Goal: Task Accomplishment & Management: Complete application form

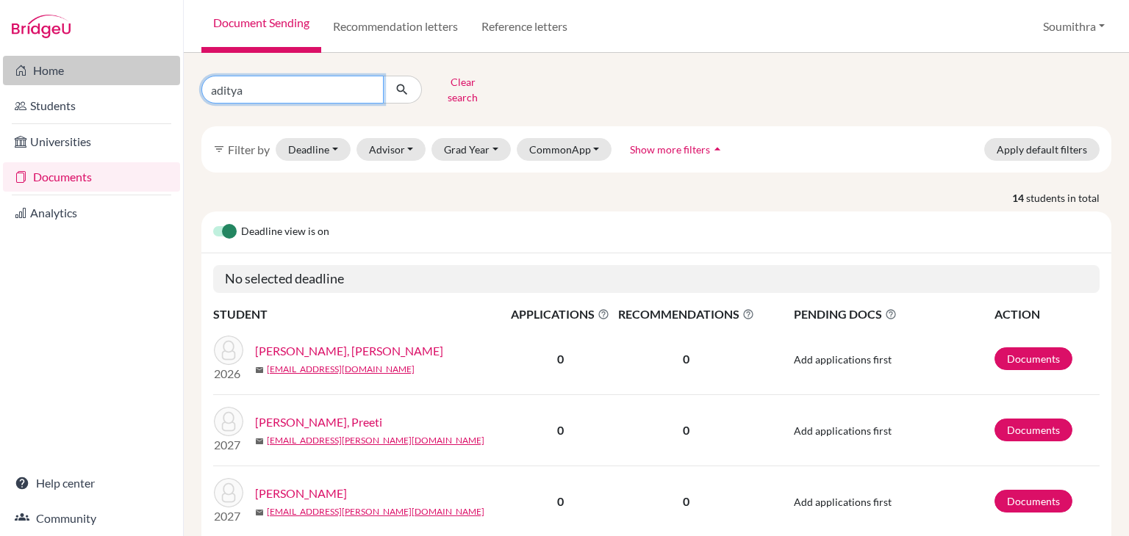
drag, startPoint x: 259, startPoint y: 89, endPoint x: 166, endPoint y: 80, distance: 93.7
click at [166, 80] on div "Home Students Universities Documents Analytics Help center Community Document S…" at bounding box center [564, 268] width 1129 height 536
type input "diya"
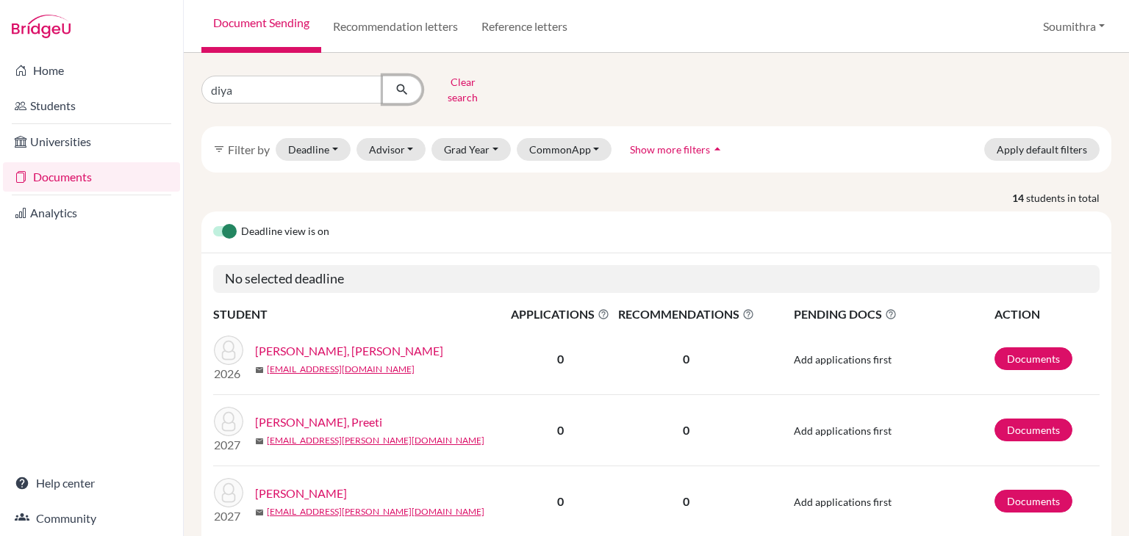
click at [395, 90] on icon "submit" at bounding box center [402, 89] width 15 height 15
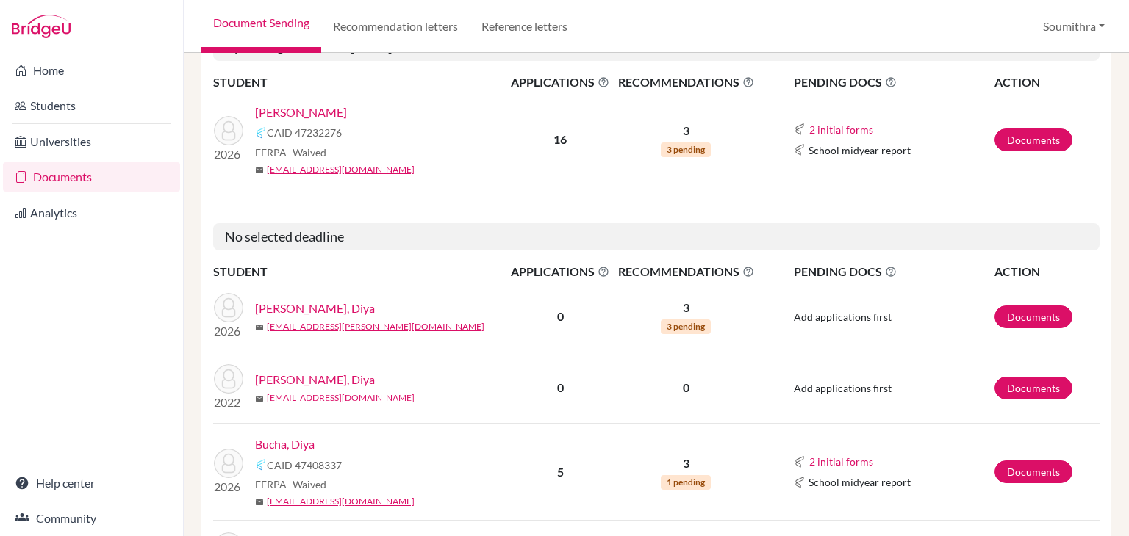
scroll to position [288, 0]
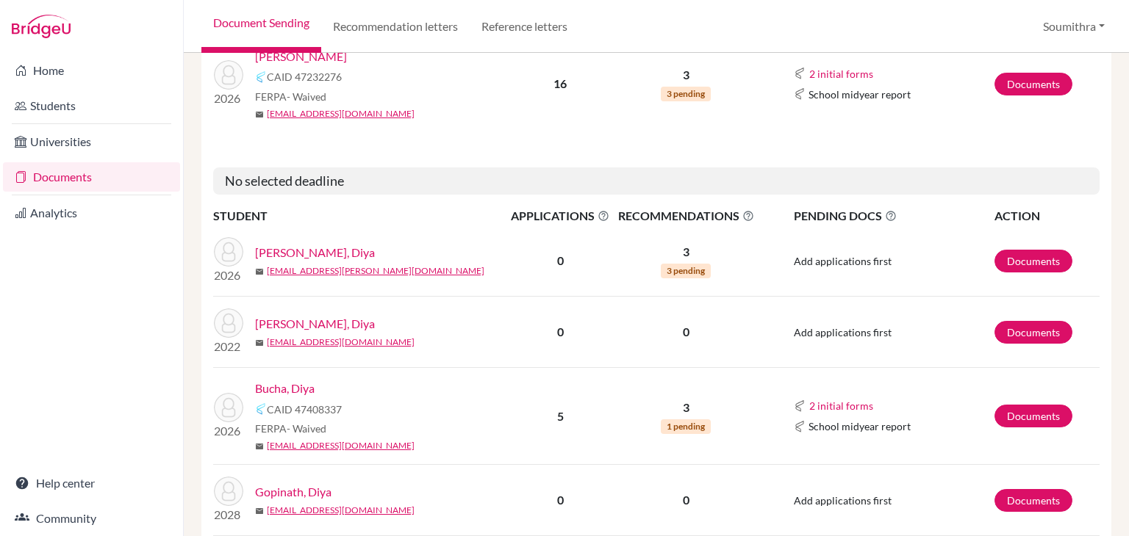
click at [298, 380] on link "Bucha, Diya" at bounding box center [285, 389] width 60 height 18
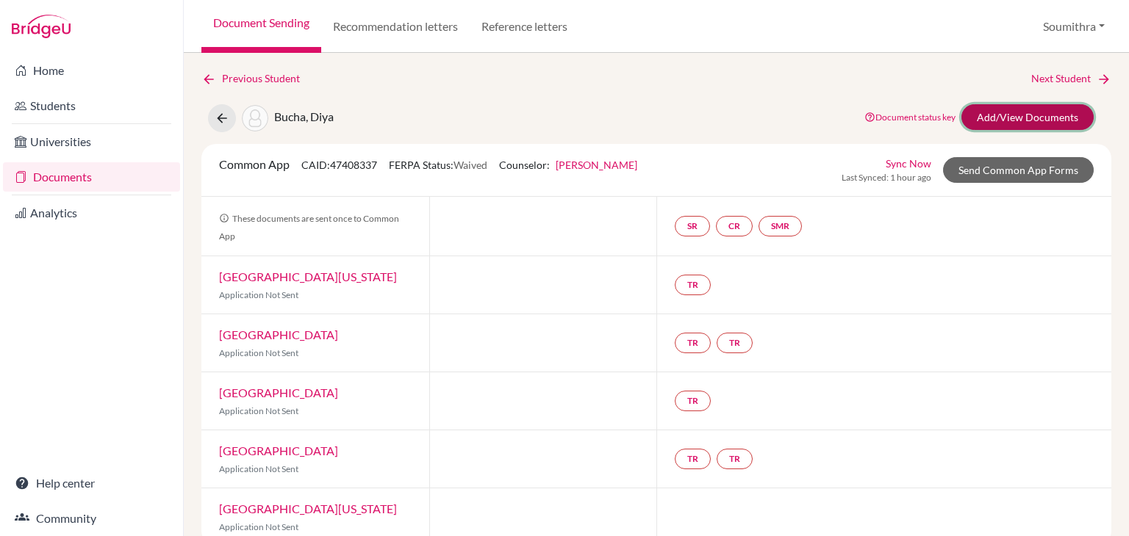
click at [1041, 115] on link "Add/View Documents" at bounding box center [1027, 117] width 132 height 26
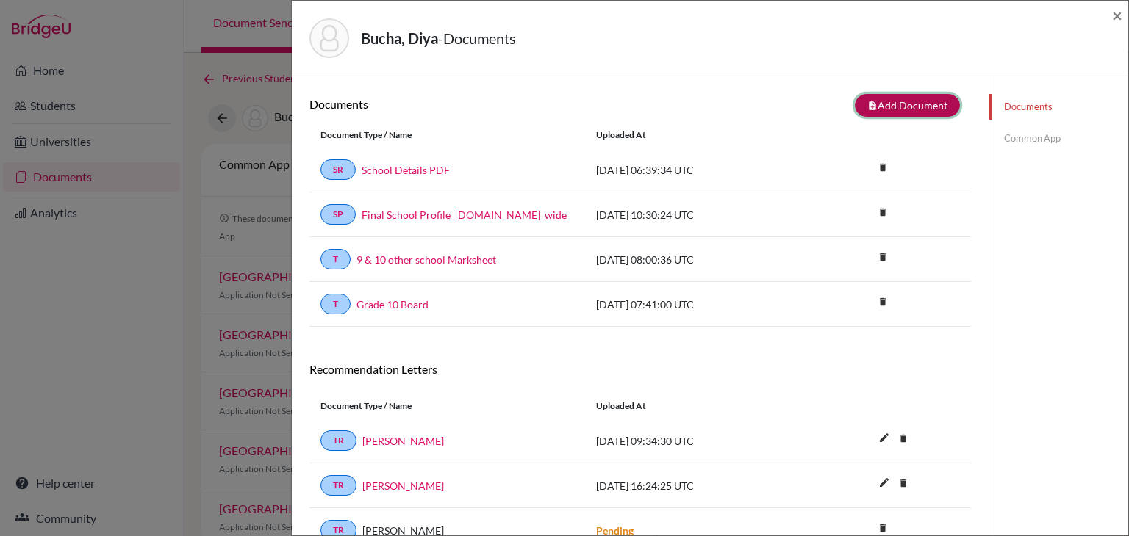
click at [909, 101] on button "note_add Add Document" at bounding box center [907, 105] width 105 height 23
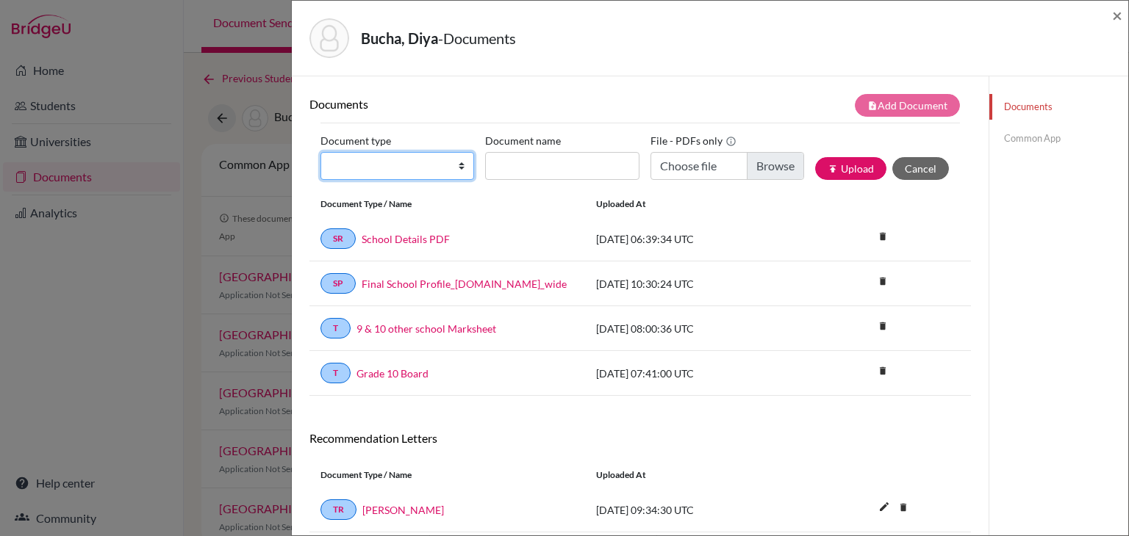
click at [387, 163] on select "Change explanation for Common App reports Counselor recommendation Internationa…" at bounding box center [397, 166] width 154 height 28
select select "2"
click at [320, 152] on select "Change explanation for Common App reports Counselor recommendation Internationa…" at bounding box center [397, 166] width 154 height 28
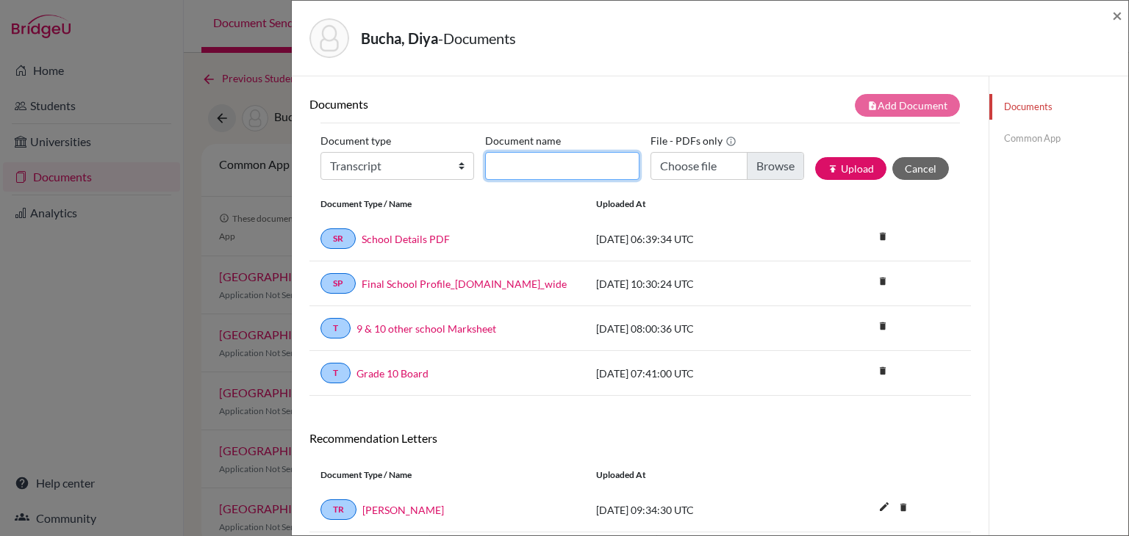
click at [556, 169] on input "Document name" at bounding box center [562, 166] width 154 height 28
type input "AS Level Board marksheet"
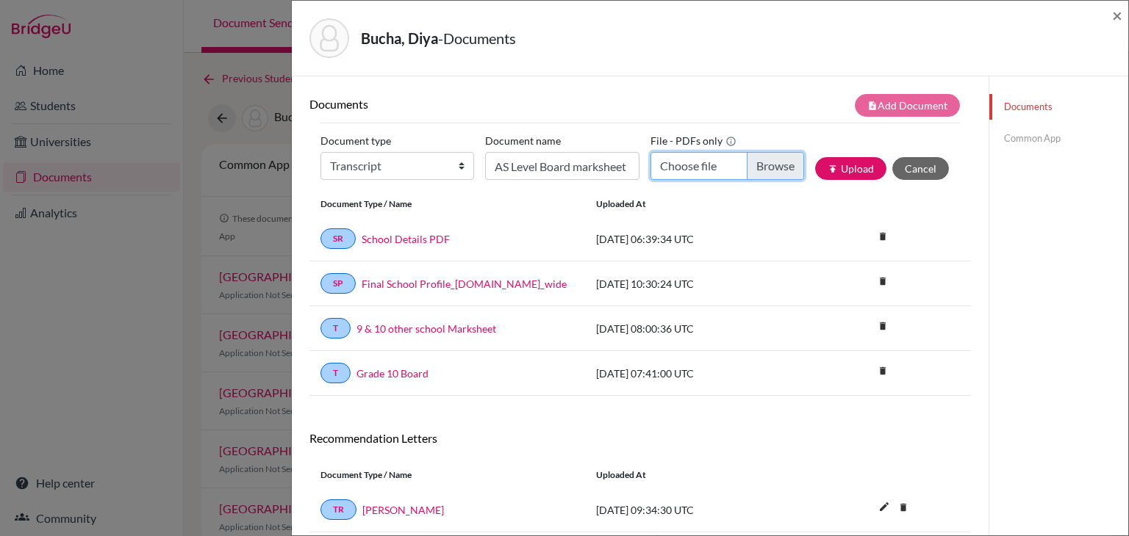
click at [705, 170] on input "Choose file" at bounding box center [727, 166] width 154 height 28
type input "C:\fakepath\Preparing name…(1).pdf"
click at [917, 170] on button "Cancel" at bounding box center [920, 168] width 57 height 23
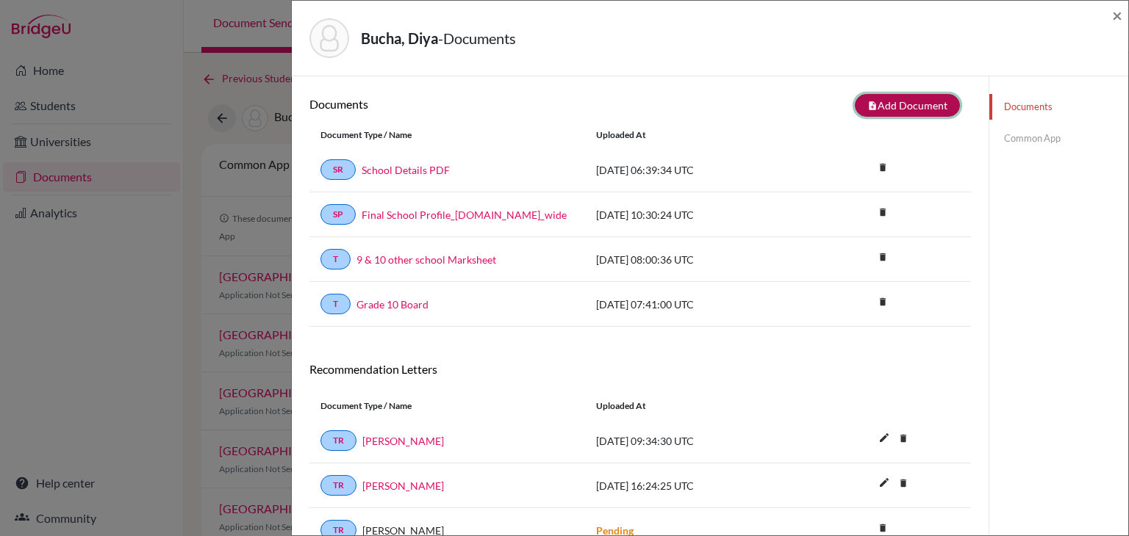
click at [891, 107] on button "note_add Add Document" at bounding box center [907, 105] width 105 height 23
select select "2"
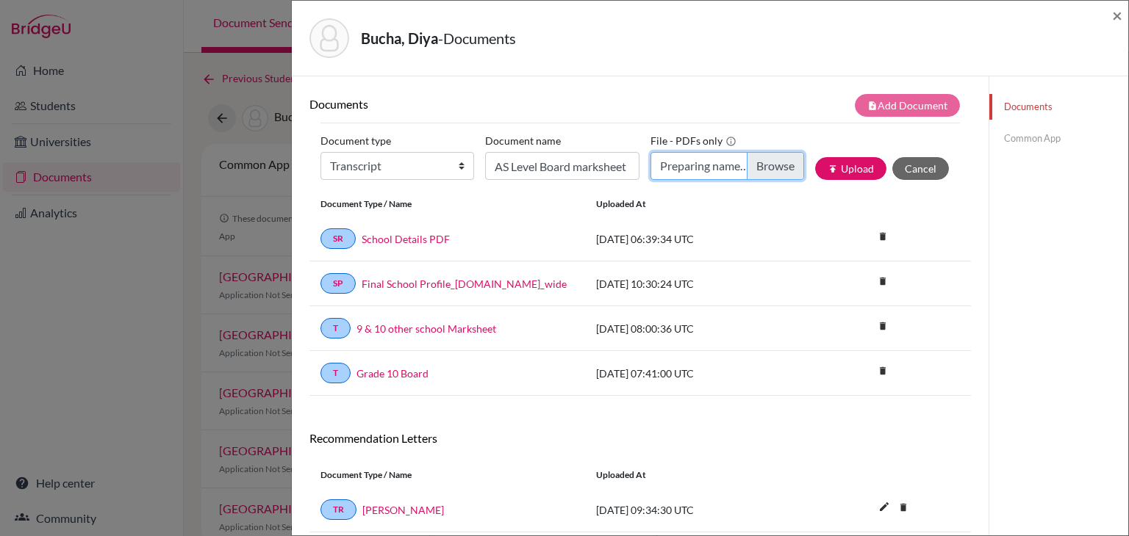
click at [719, 169] on input "Preparing name…(1).pdf" at bounding box center [727, 166] width 154 height 28
click at [752, 166] on input "Preparing name…(1).pdf" at bounding box center [727, 166] width 154 height 28
click at [737, 165] on input "Preparing name…(1).pdf" at bounding box center [727, 166] width 154 height 28
type input "C:\fakepath\Diya Bucha (2).pdf"
click at [849, 165] on button "publish Upload" at bounding box center [850, 168] width 71 height 23
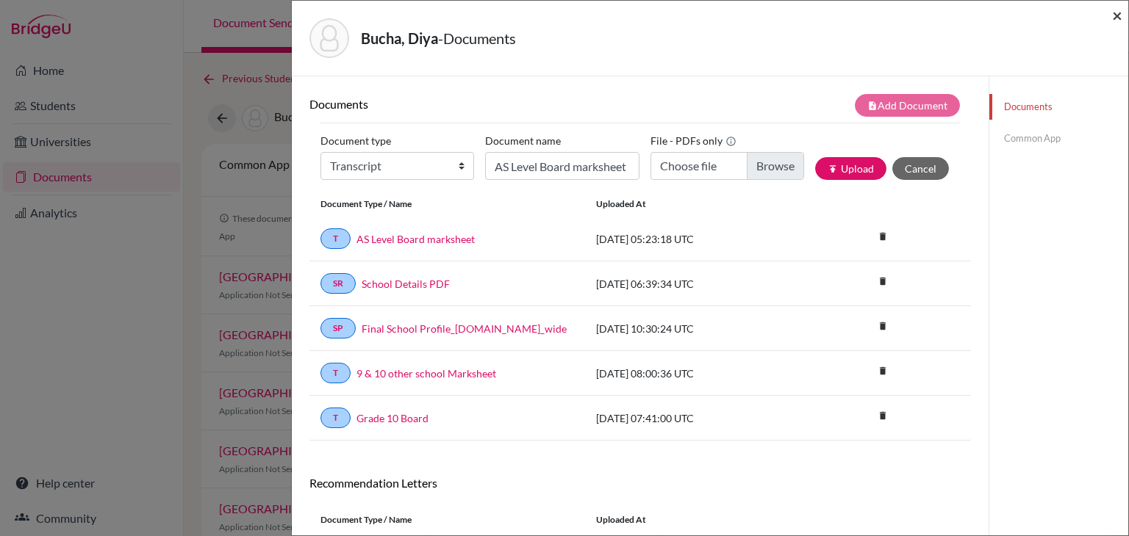
click at [1115, 14] on span "×" at bounding box center [1117, 14] width 10 height 21
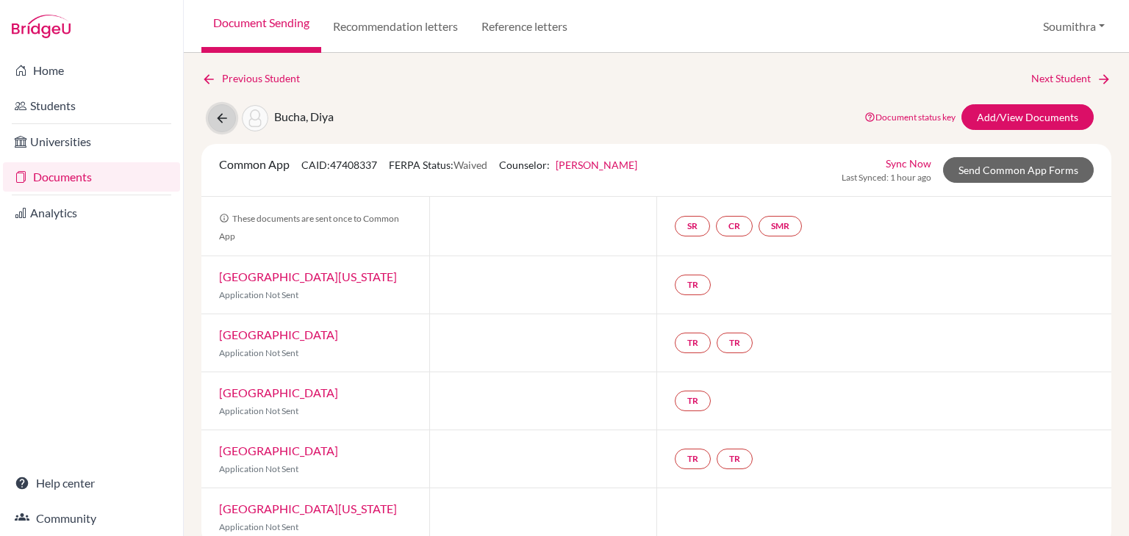
click at [228, 119] on icon at bounding box center [222, 118] width 15 height 15
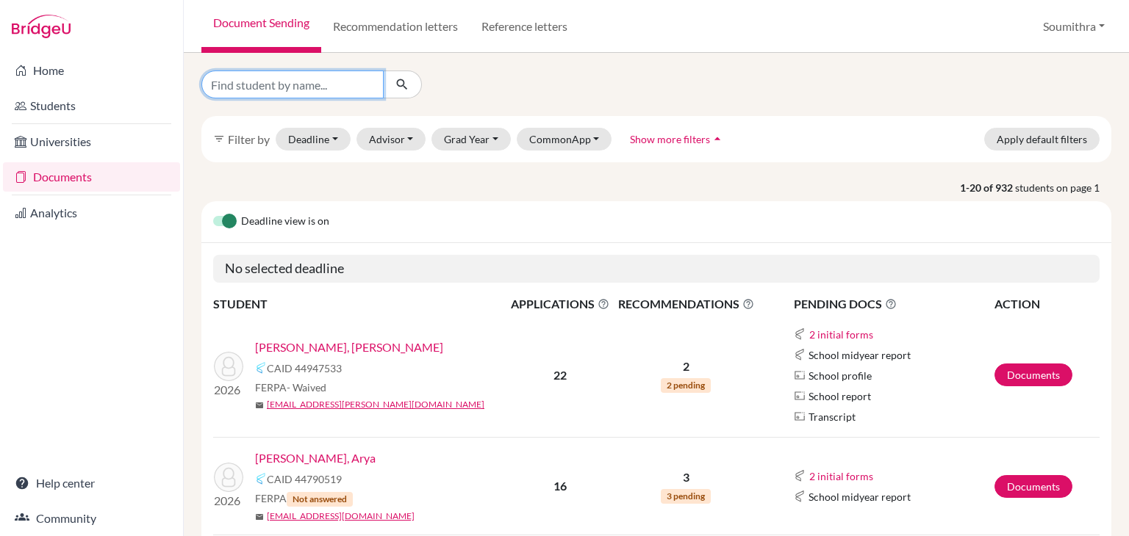
click at [228, 87] on input "Find student by name..." at bounding box center [292, 85] width 182 height 28
type input "ishaan"
click at [404, 89] on icon "submit" at bounding box center [402, 84] width 15 height 15
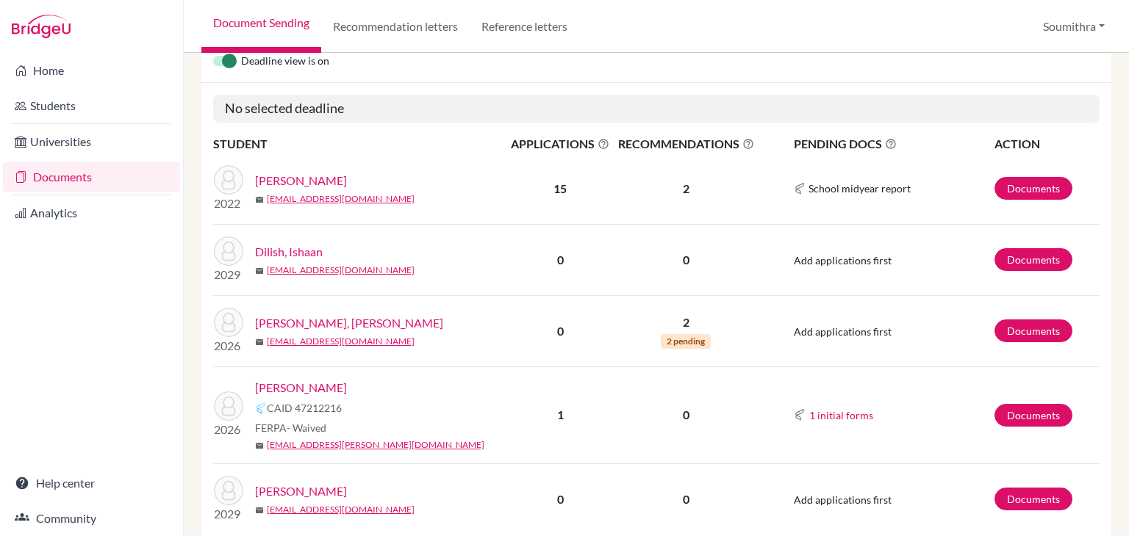
scroll to position [216, 0]
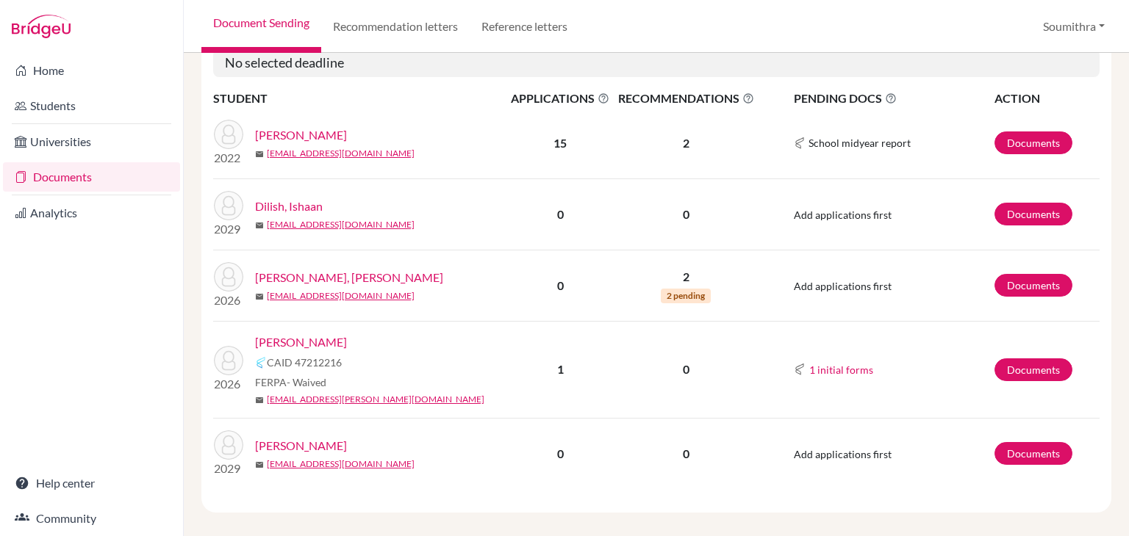
click at [306, 334] on link "[PERSON_NAME]" at bounding box center [301, 343] width 92 height 18
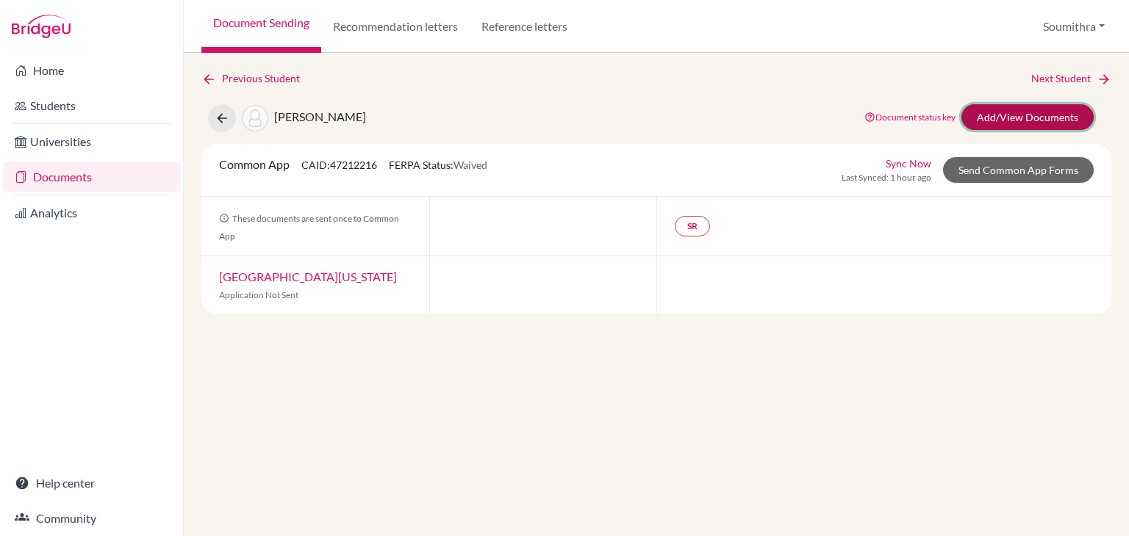
click at [1005, 122] on link "Add/View Documents" at bounding box center [1027, 117] width 132 height 26
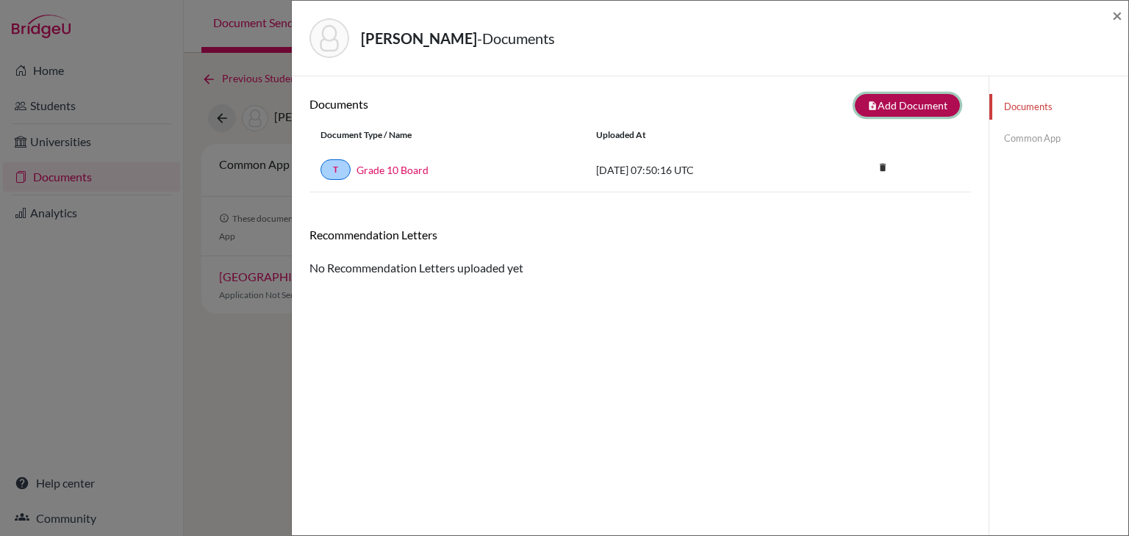
click at [918, 100] on button "note_add Add Document" at bounding box center [907, 105] width 105 height 23
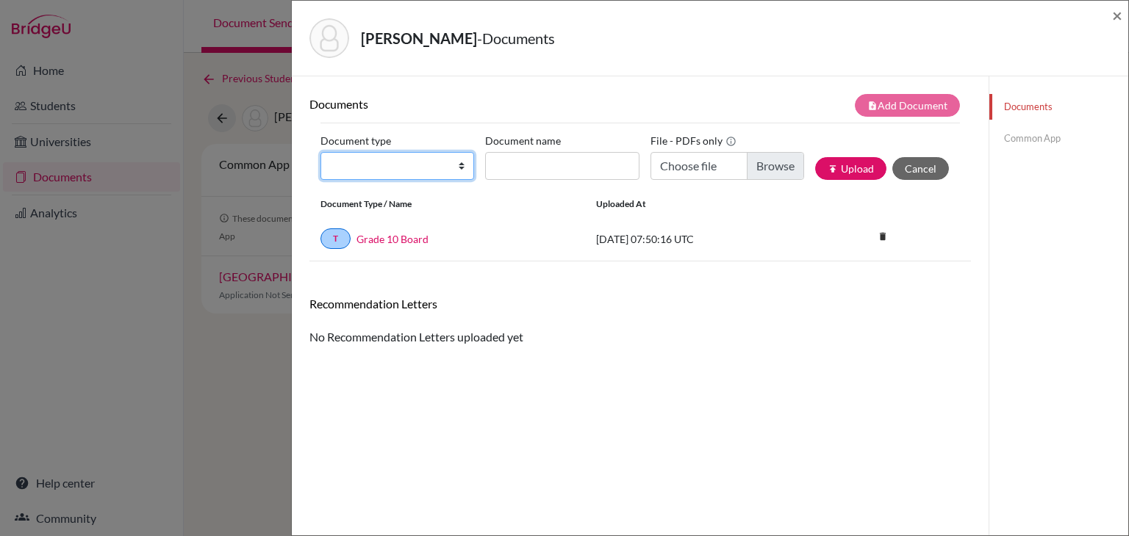
click at [417, 165] on select "Change explanation for Common App reports Counselor recommendation Internationa…" at bounding box center [397, 166] width 154 height 28
select select "2"
click at [320, 152] on select "Change explanation for Common App reports Counselor recommendation Internationa…" at bounding box center [397, 166] width 154 height 28
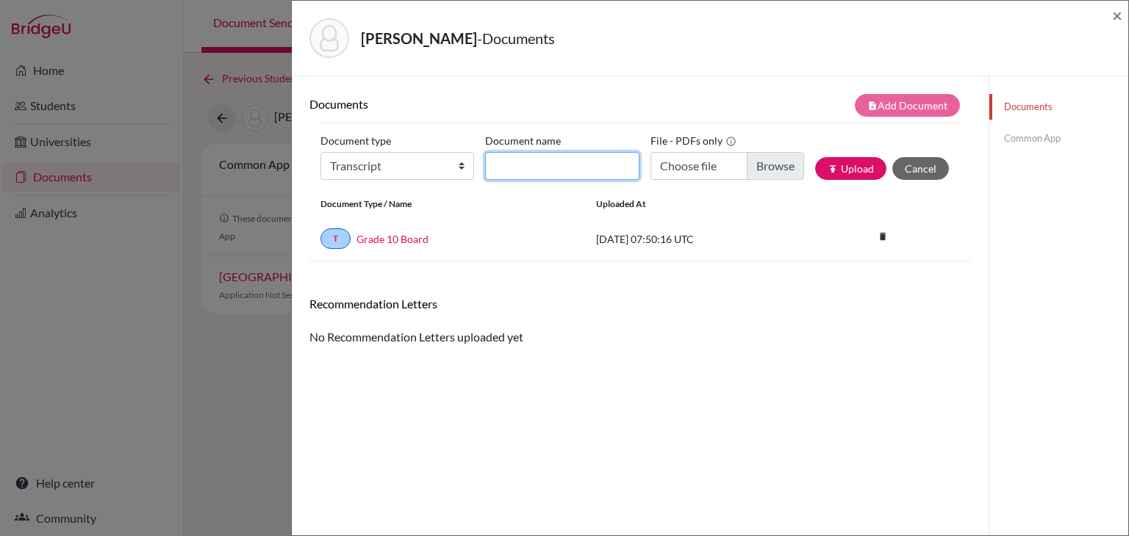
click at [531, 162] on input "Document name" at bounding box center [562, 166] width 154 height 28
type input "AS Level Board marksheet"
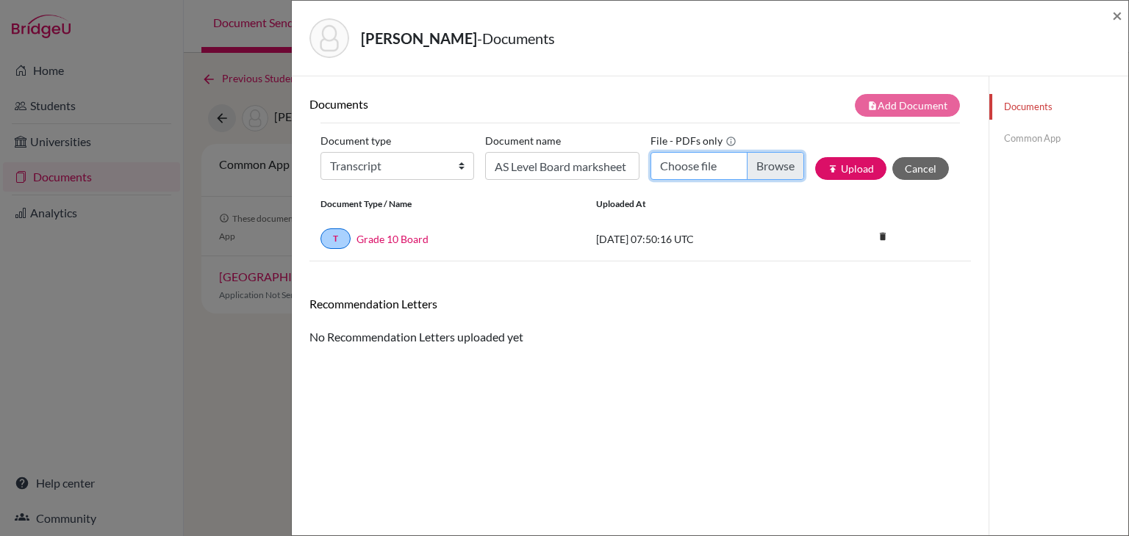
click at [724, 166] on input "Choose file" at bounding box center [727, 166] width 154 height 28
type input "C:\fakepath\Ishaan Roy.pdf"
click at [855, 165] on button "publish Upload" at bounding box center [850, 168] width 71 height 23
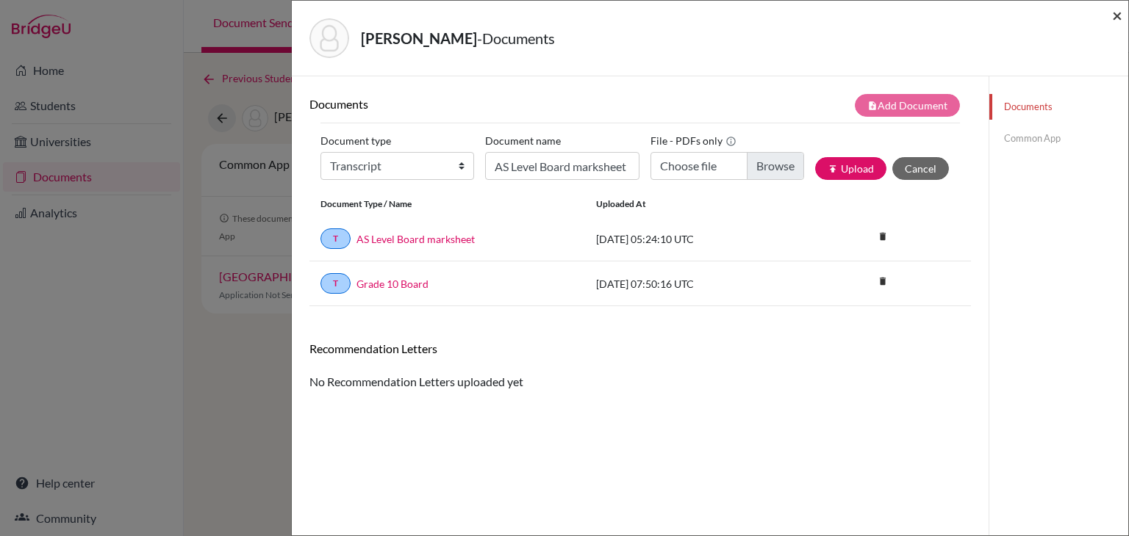
click at [1116, 17] on span "×" at bounding box center [1117, 14] width 10 height 21
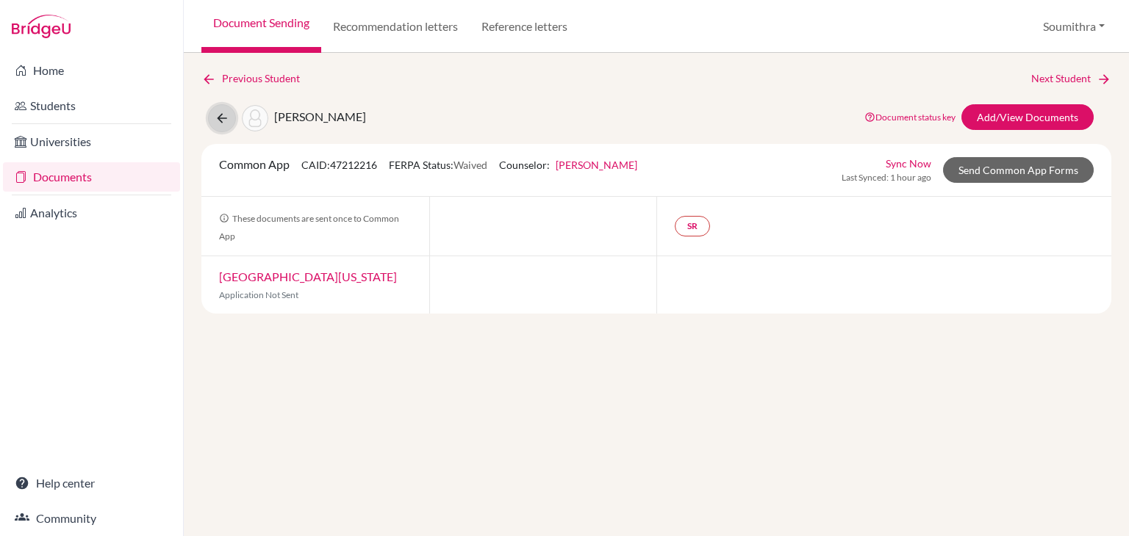
click at [224, 114] on icon at bounding box center [222, 118] width 15 height 15
